Goal: Information Seeking & Learning: Learn about a topic

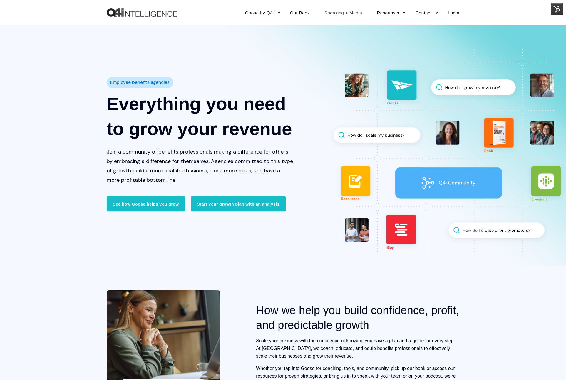
click at [347, 14] on link "Speaking + Media" at bounding box center [343, 13] width 53 height 26
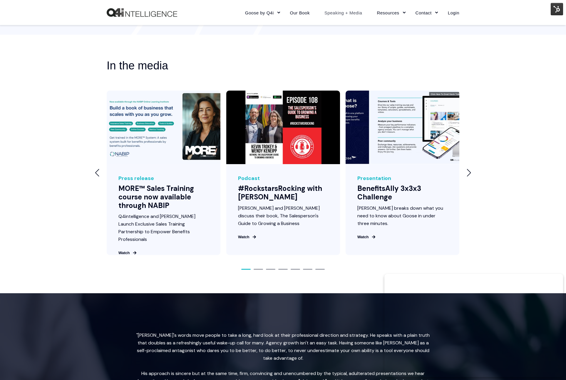
scroll to position [653, 0]
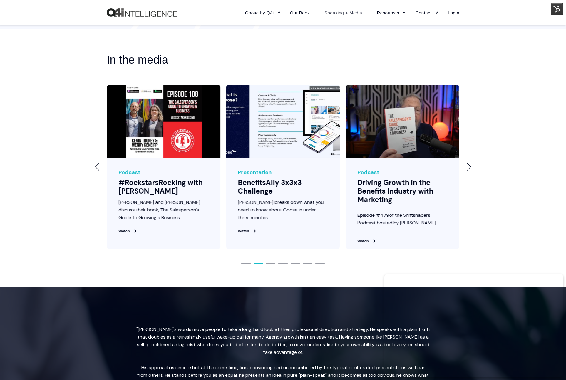
click at [470, 170] on div "Next slide" at bounding box center [469, 167] width 5 height 8
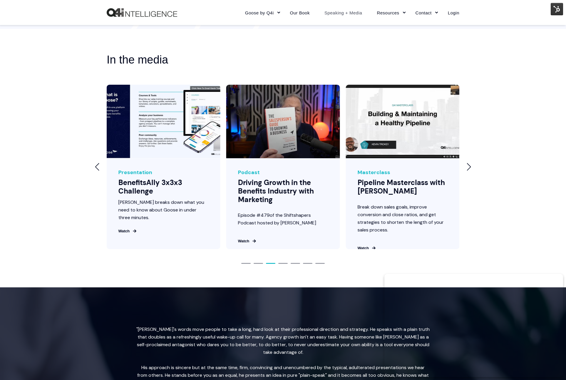
click at [470, 170] on div "Next slide" at bounding box center [469, 167] width 5 height 8
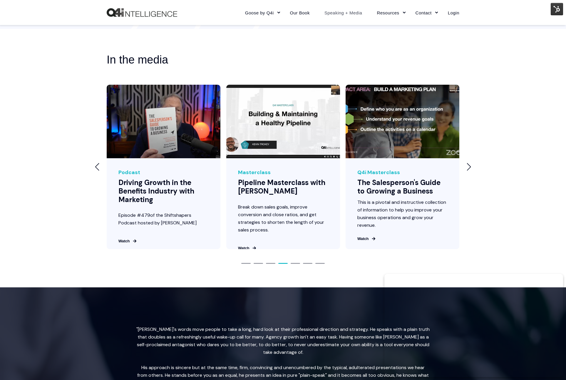
click at [470, 170] on div "Next slide" at bounding box center [469, 167] width 5 height 8
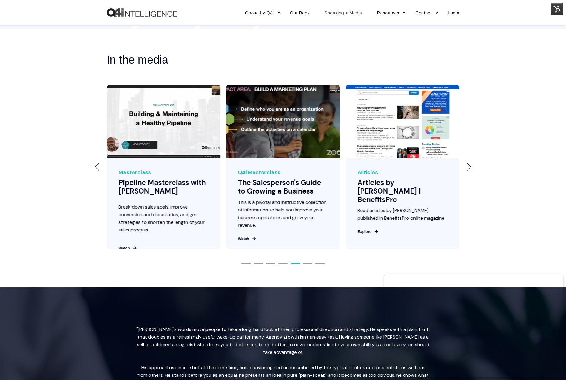
click at [470, 170] on div "Next slide" at bounding box center [469, 167] width 5 height 8
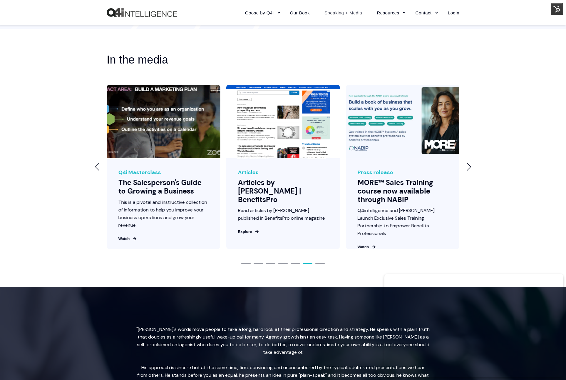
click at [470, 170] on div "Next slide" at bounding box center [469, 167] width 5 height 8
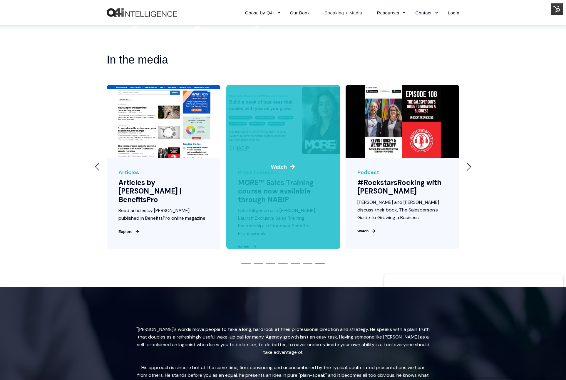
click at [275, 210] on div "1 / 7" at bounding box center [283, 167] width 114 height 164
